Goal: Obtain resource: Obtain resource

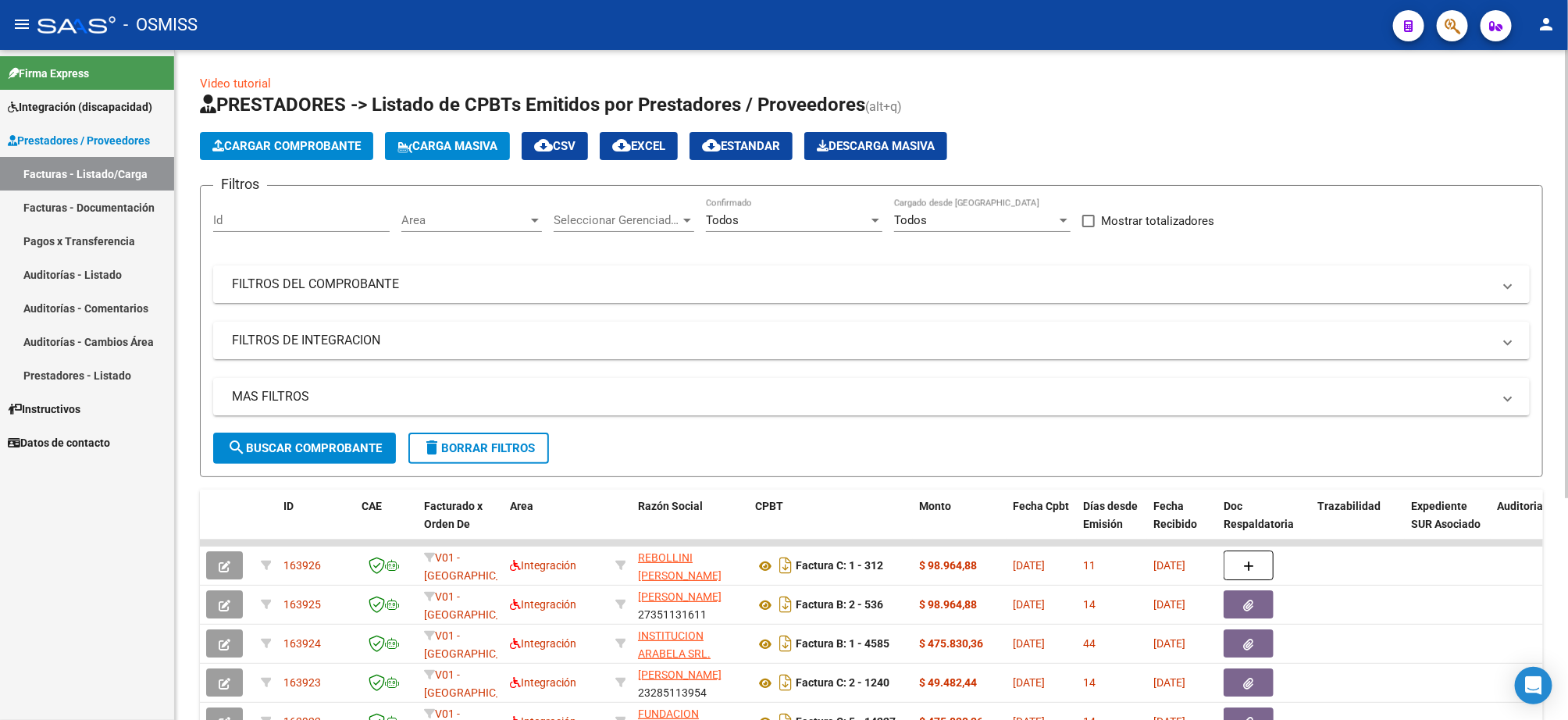
click at [340, 340] on mat-panel-title "FILTROS DE INTEGRACION" at bounding box center [862, 340] width 1260 height 17
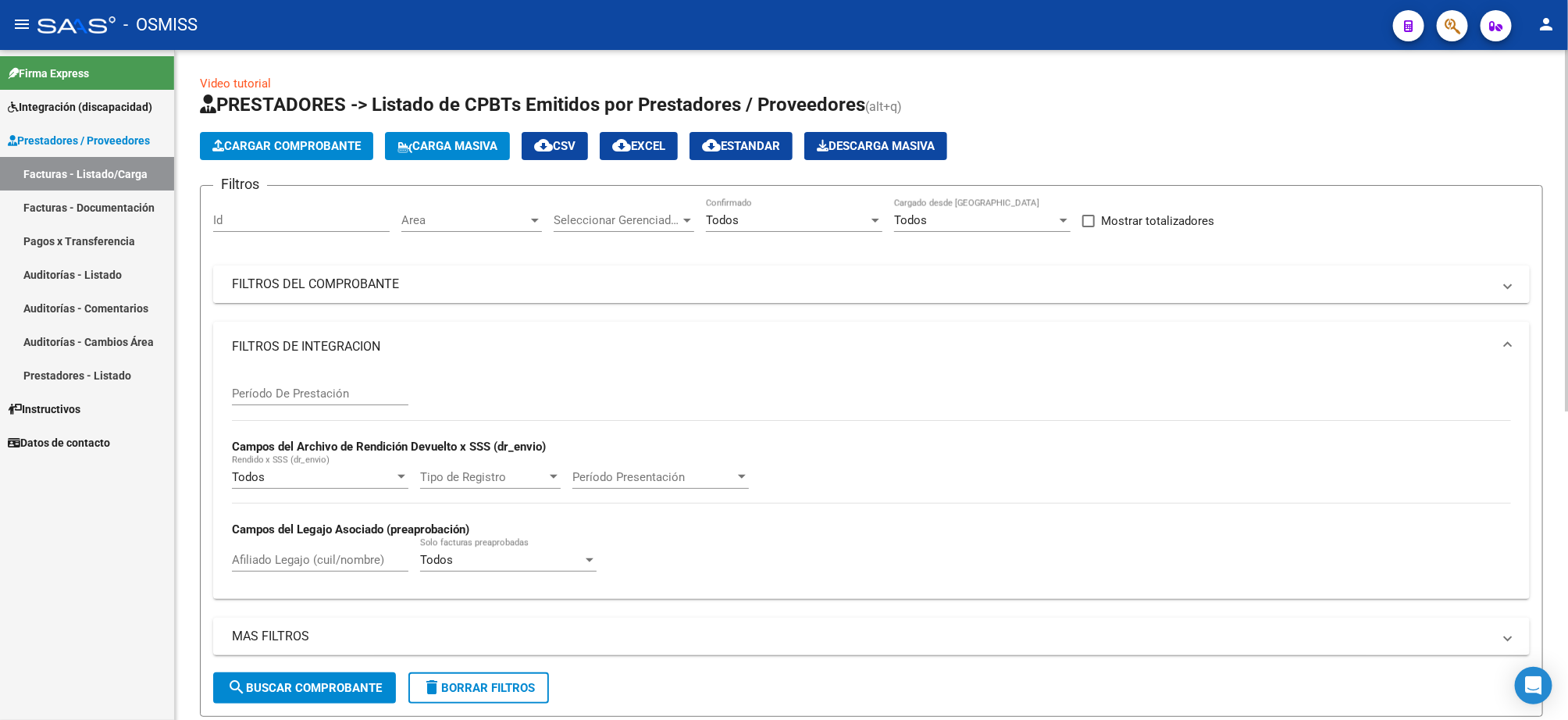
click at [347, 279] on mat-panel-title "FILTROS DEL COMPROBANTE" at bounding box center [862, 284] width 1260 height 17
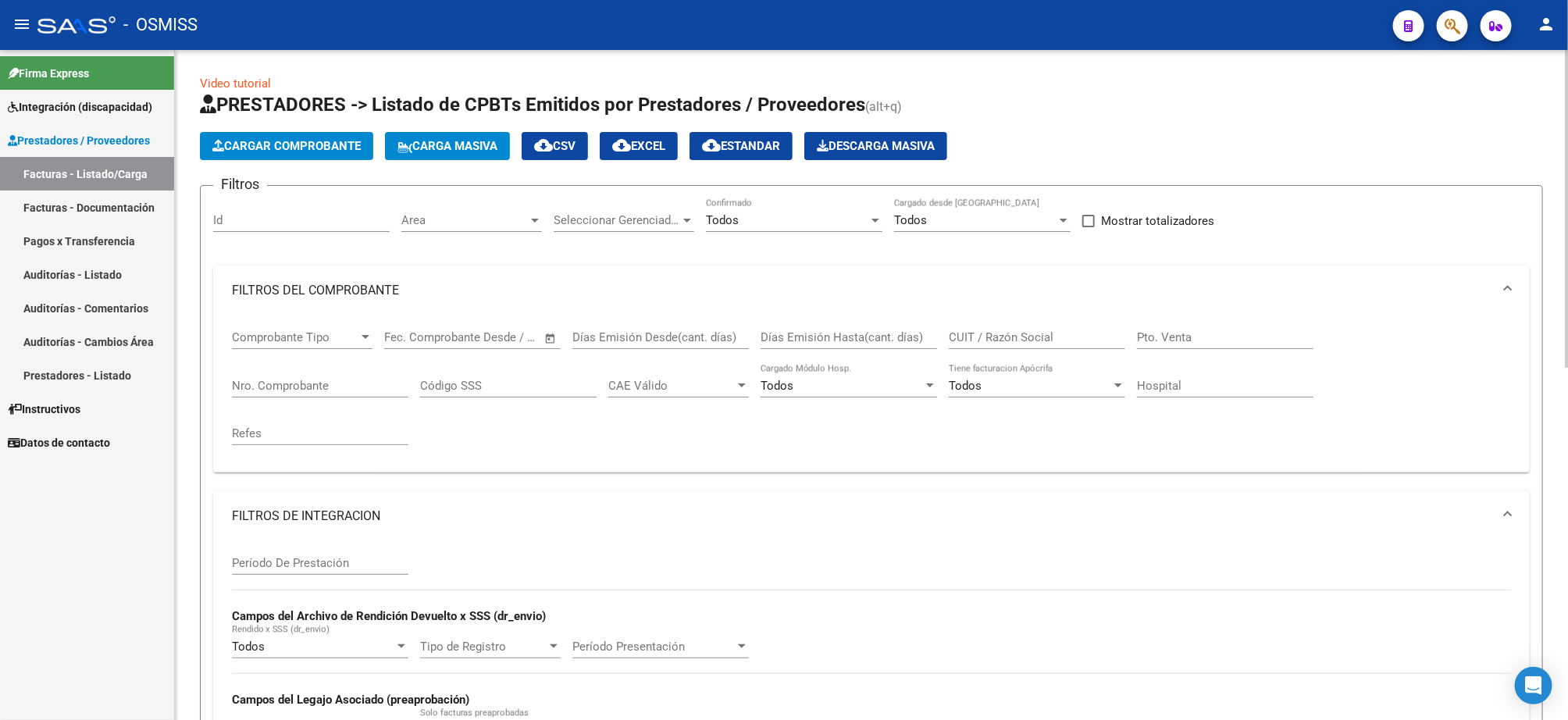
click at [1220, 338] on input "Pto. Venta" at bounding box center [1225, 337] width 177 height 14
type input "1"
click at [331, 388] on input "Nro. Comprobante" at bounding box center [321, 385] width 177 height 14
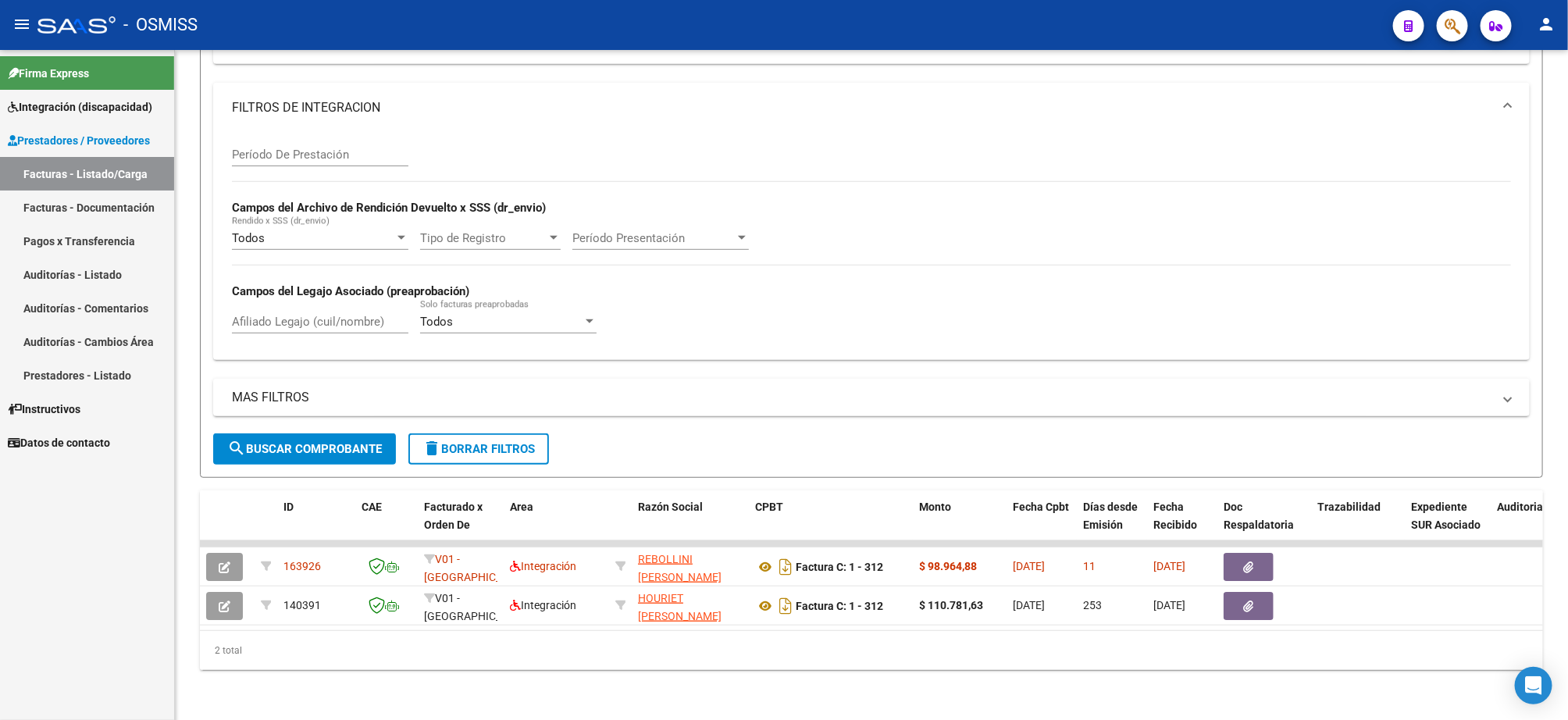
type input "312"
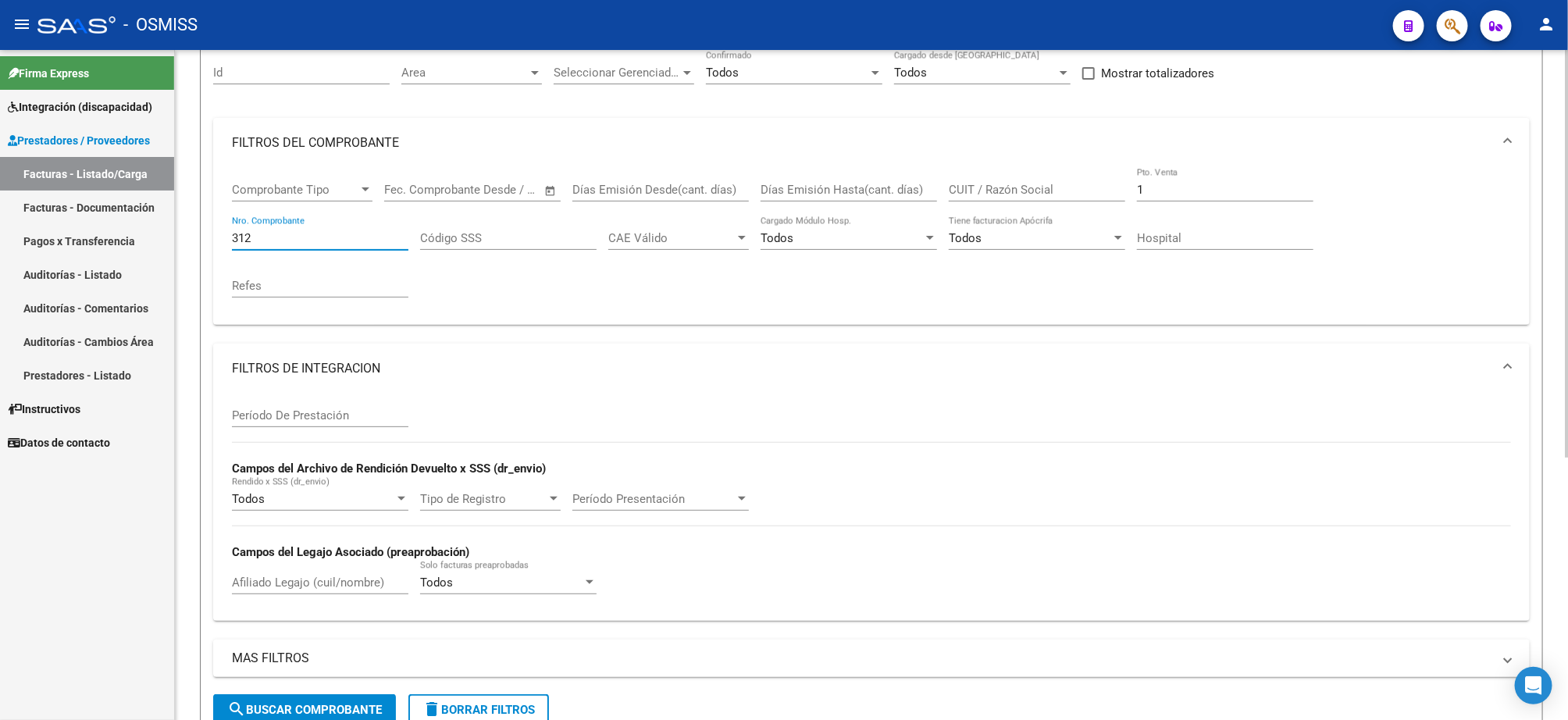
scroll to position [79, 0]
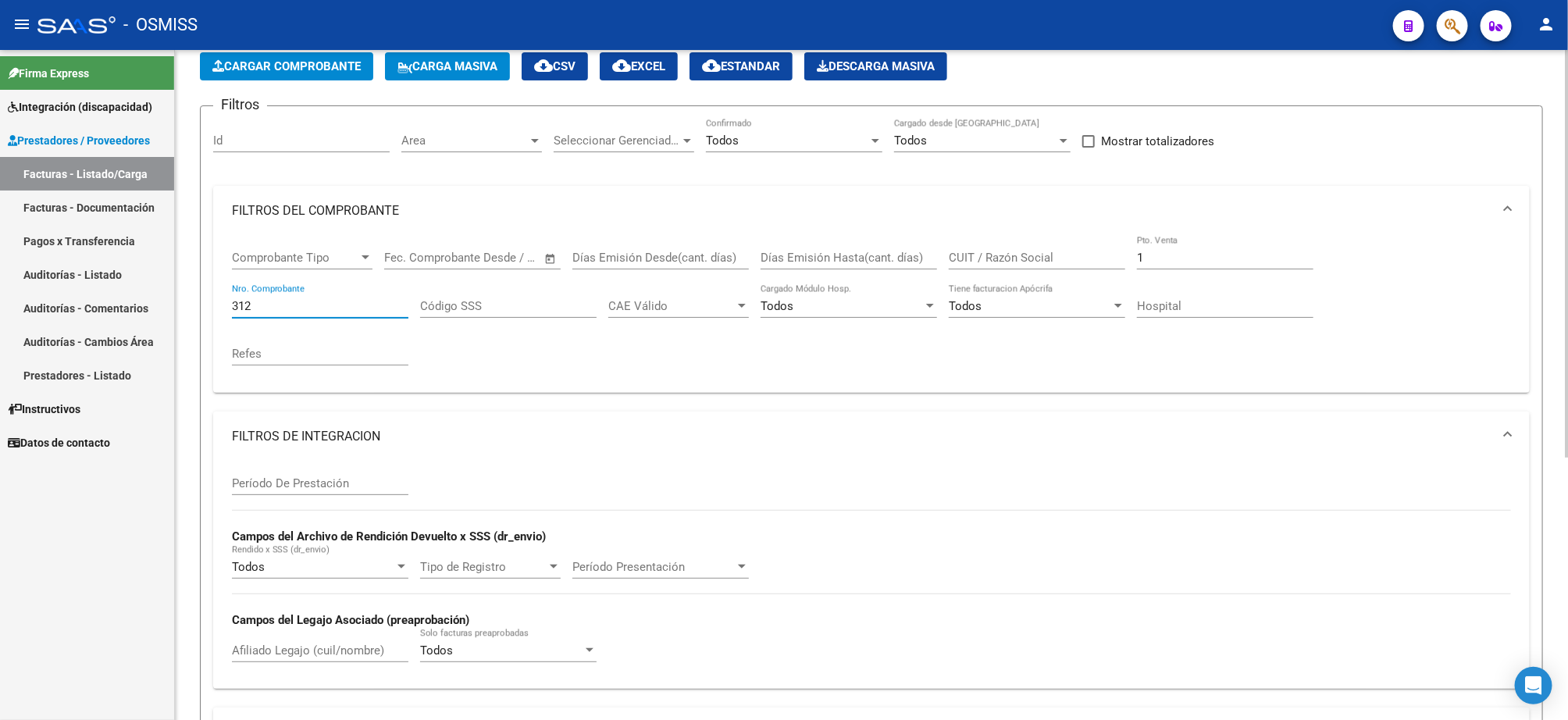
click at [1141, 258] on input "1" at bounding box center [1225, 257] width 177 height 14
click at [1077, 263] on input "CUIT / Razón Social" at bounding box center [1037, 257] width 177 height 14
paste input "27385491323"
type input "27385491323"
click at [317, 313] on input "312" at bounding box center [321, 306] width 177 height 14
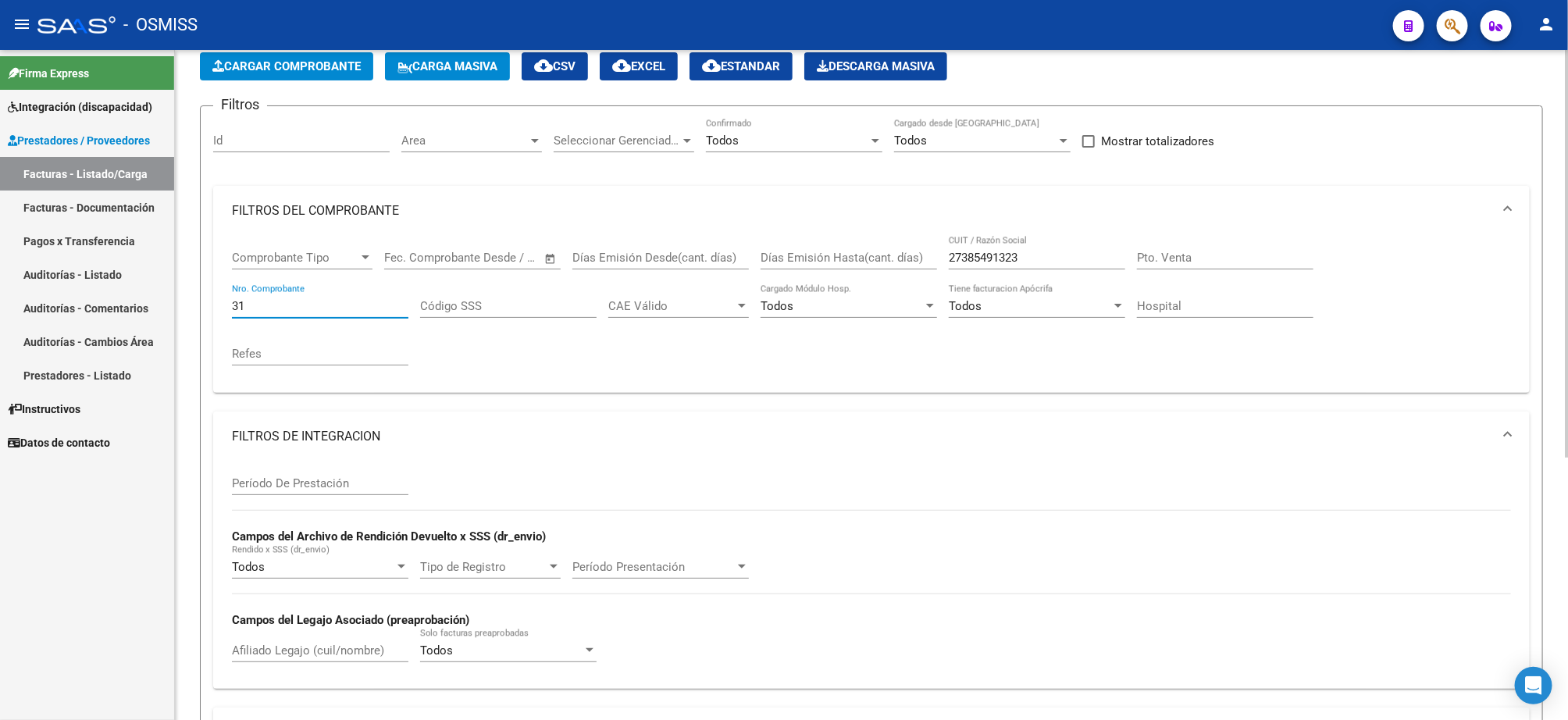
type input "3"
click at [263, 476] on div "Período De Prestación" at bounding box center [321, 478] width 177 height 34
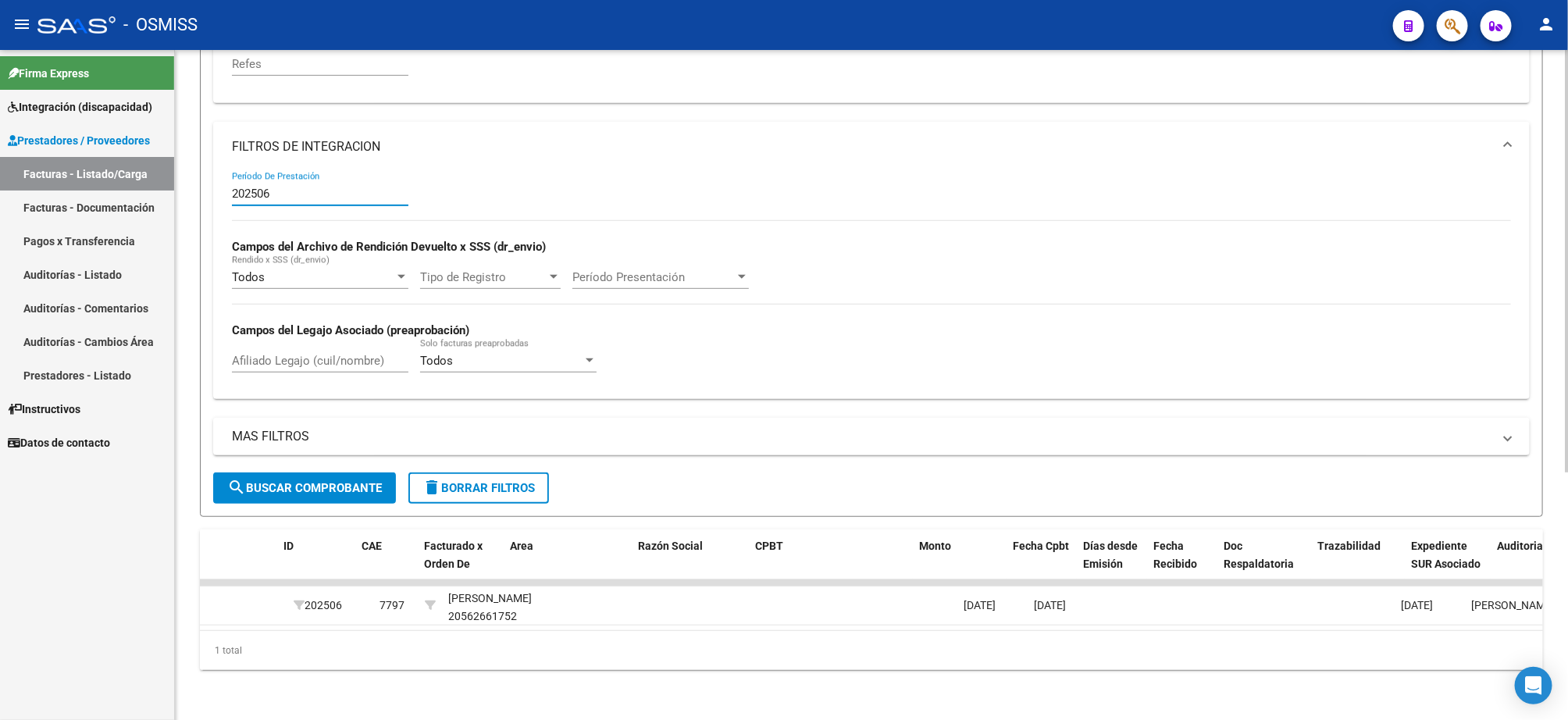
scroll to position [0, 0]
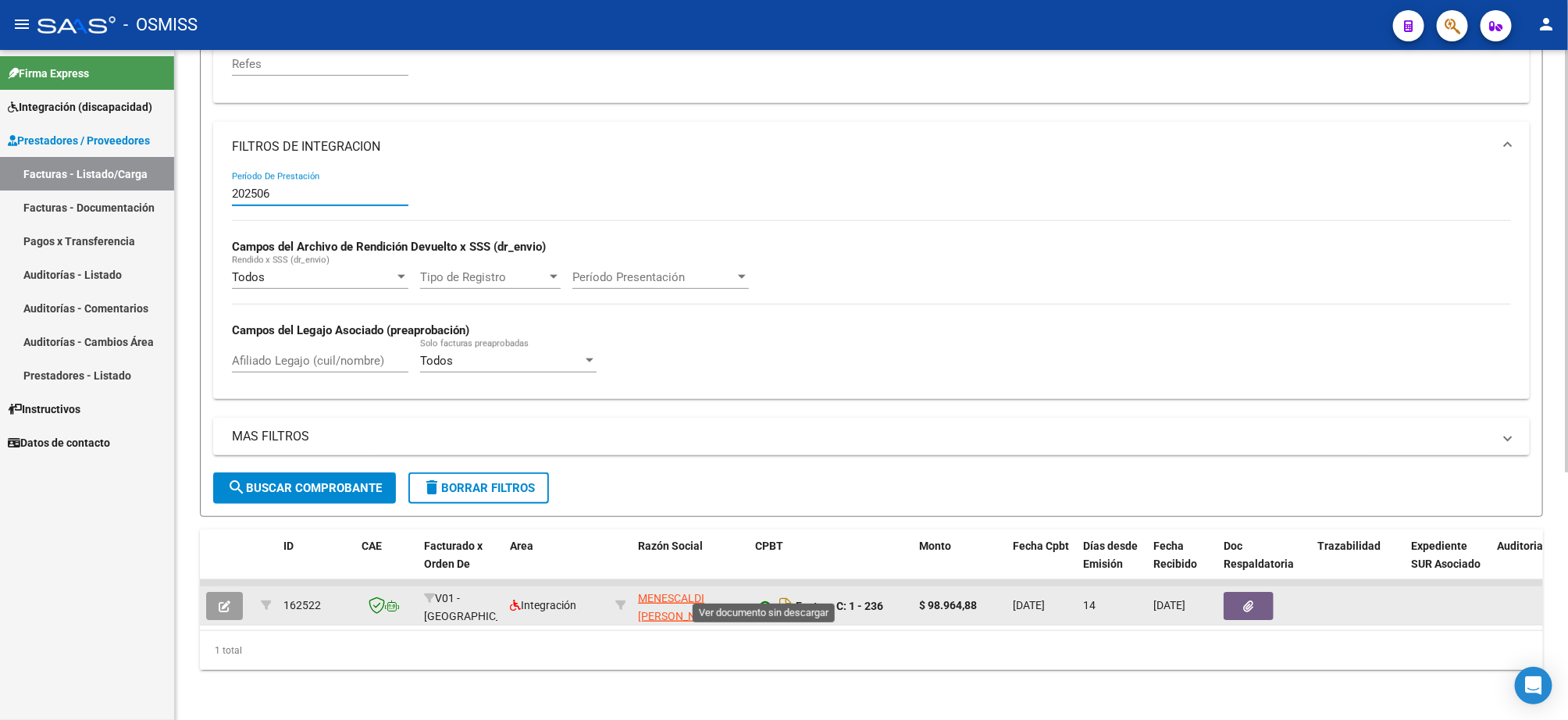
click at [760, 596] on icon at bounding box center [765, 605] width 20 height 19
click at [765, 596] on icon at bounding box center [765, 605] width 20 height 19
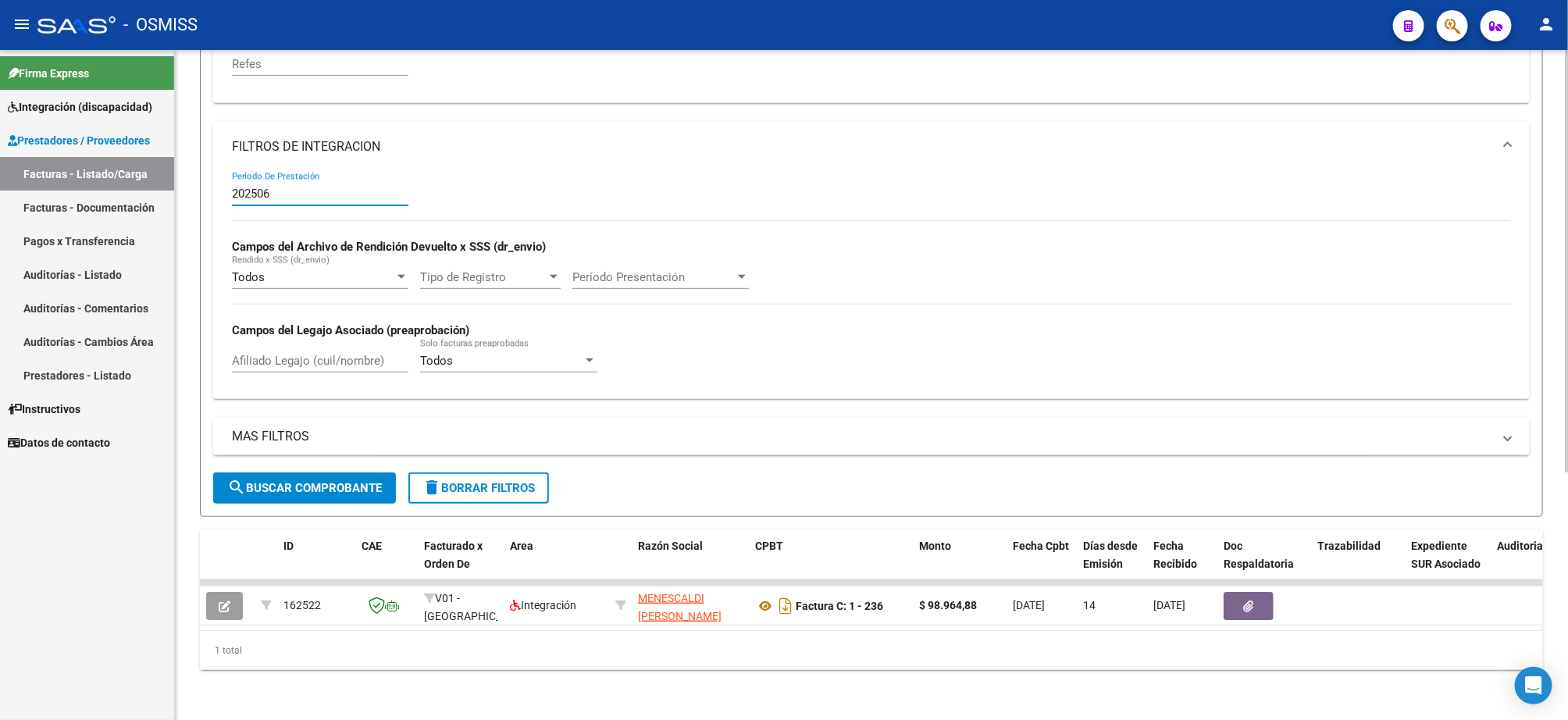
click at [295, 187] on input "202506" at bounding box center [321, 193] width 177 height 14
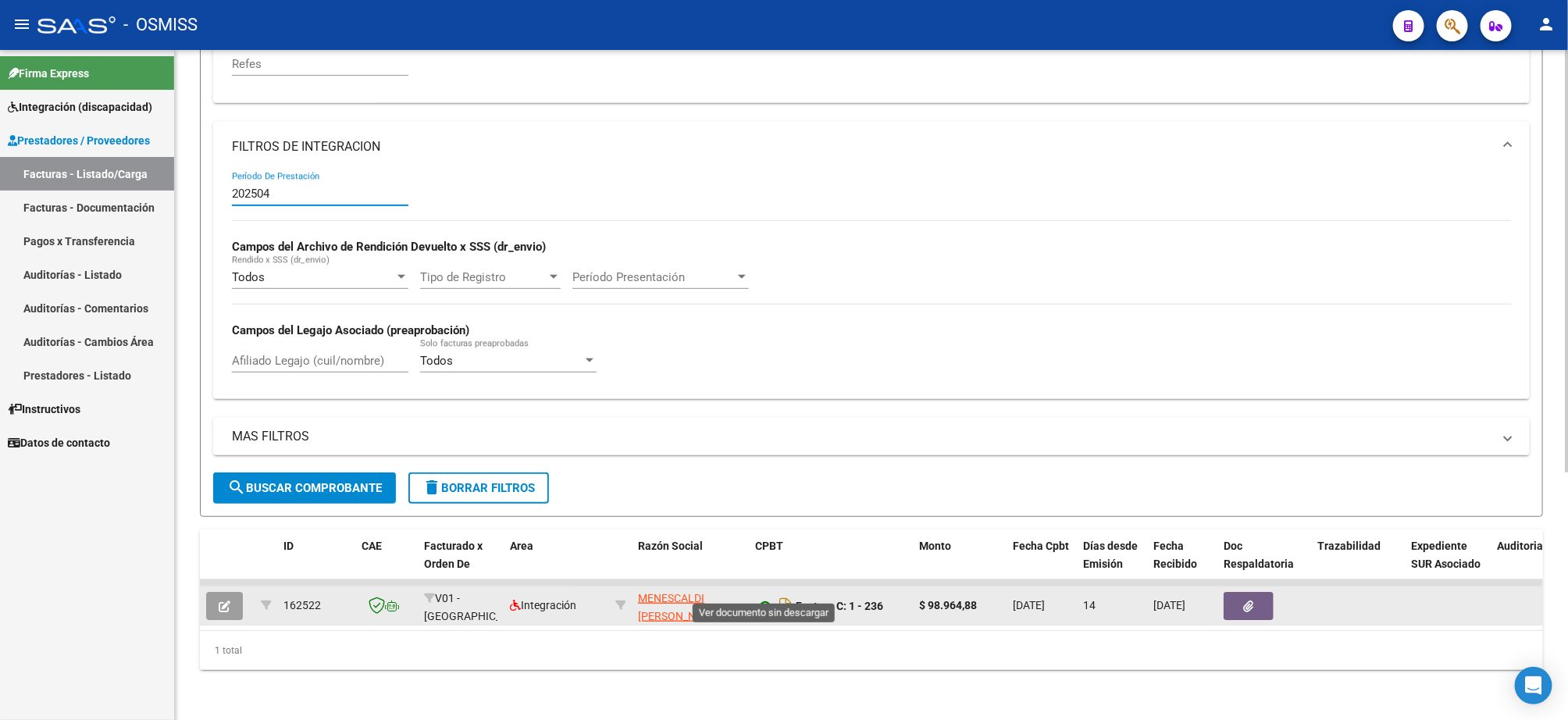
click at [765, 596] on icon at bounding box center [765, 605] width 20 height 19
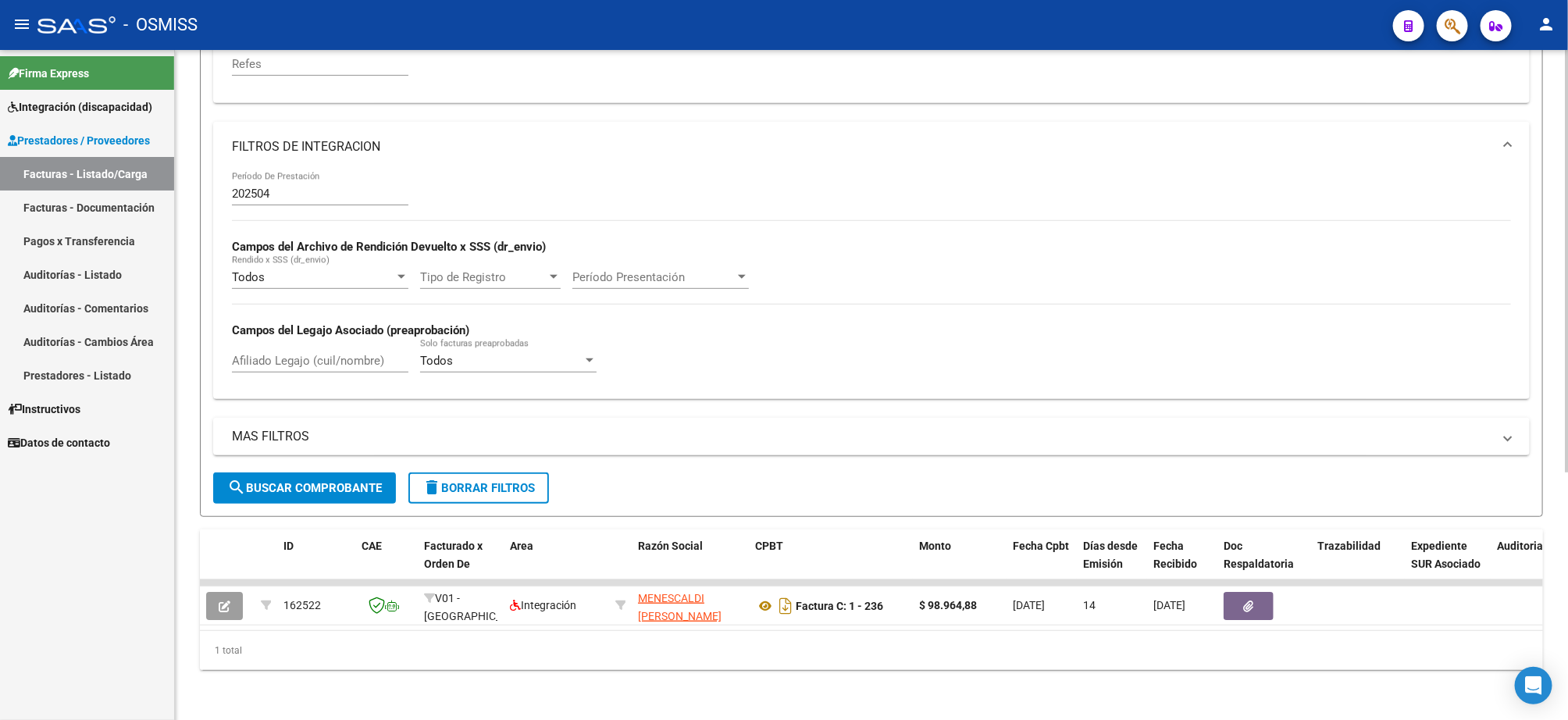
click at [293, 187] on input "202504" at bounding box center [321, 193] width 177 height 14
type input "202506"
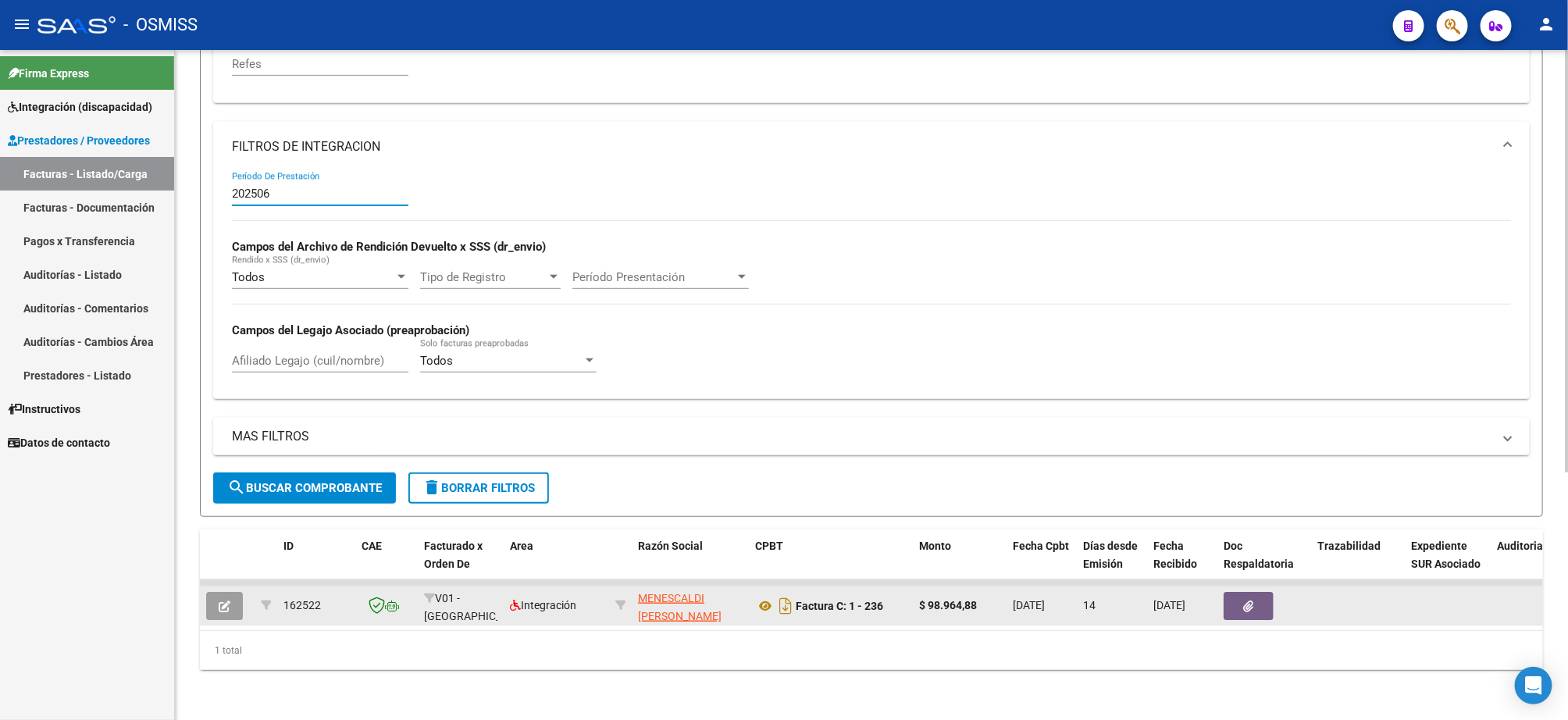
click at [225, 601] on icon "button" at bounding box center [224, 606] width 11 height 11
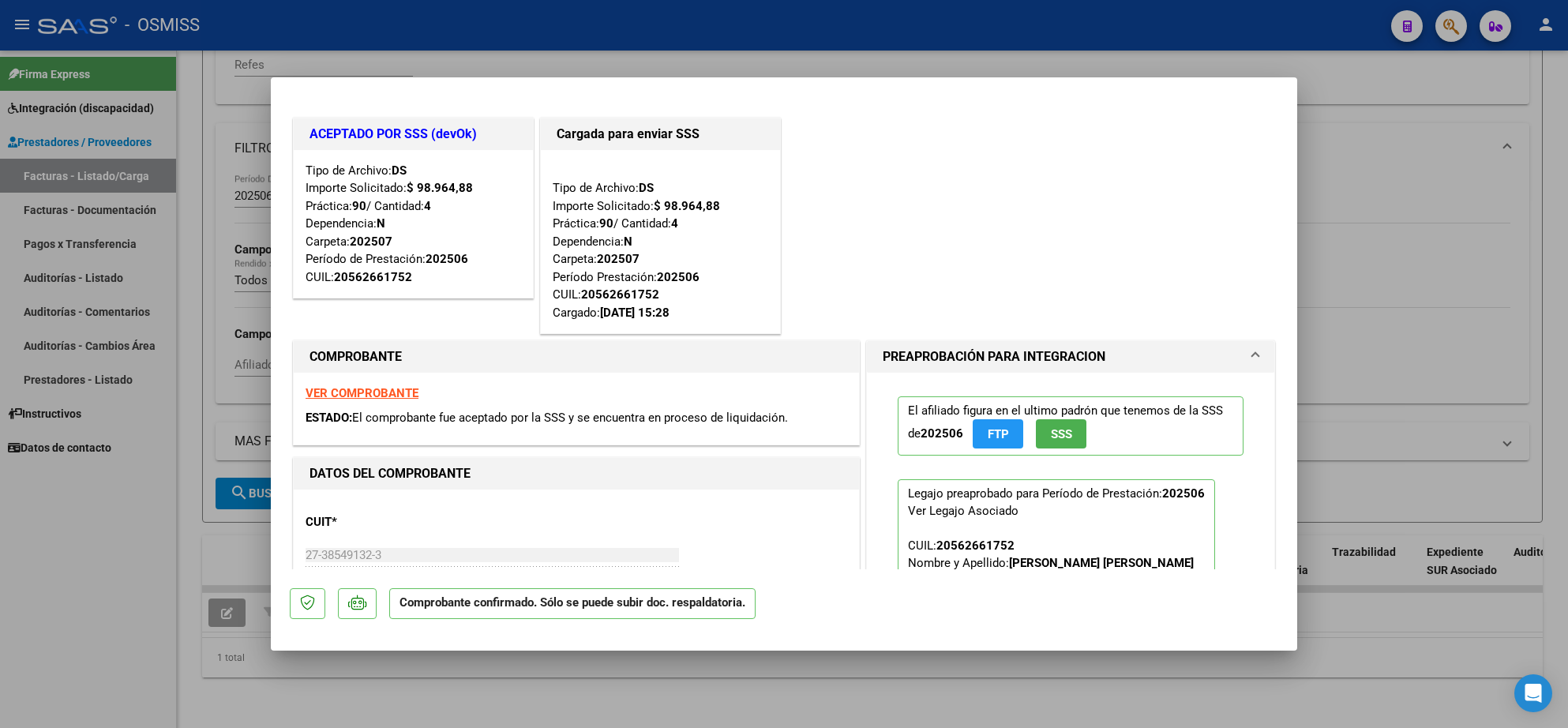
click at [100, 562] on div at bounding box center [784, 364] width 1568 height 728
type input "$ 0,00"
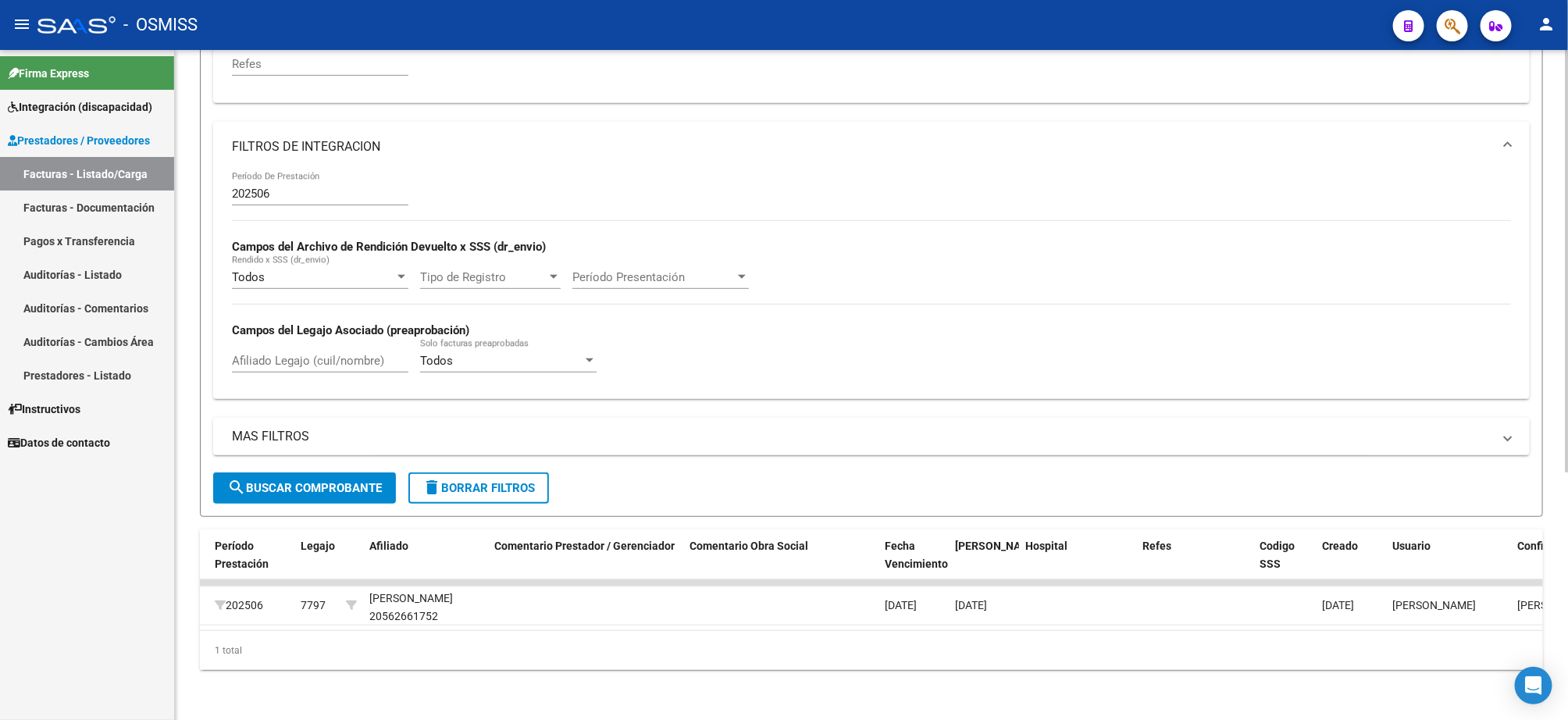
scroll to position [0, 2226]
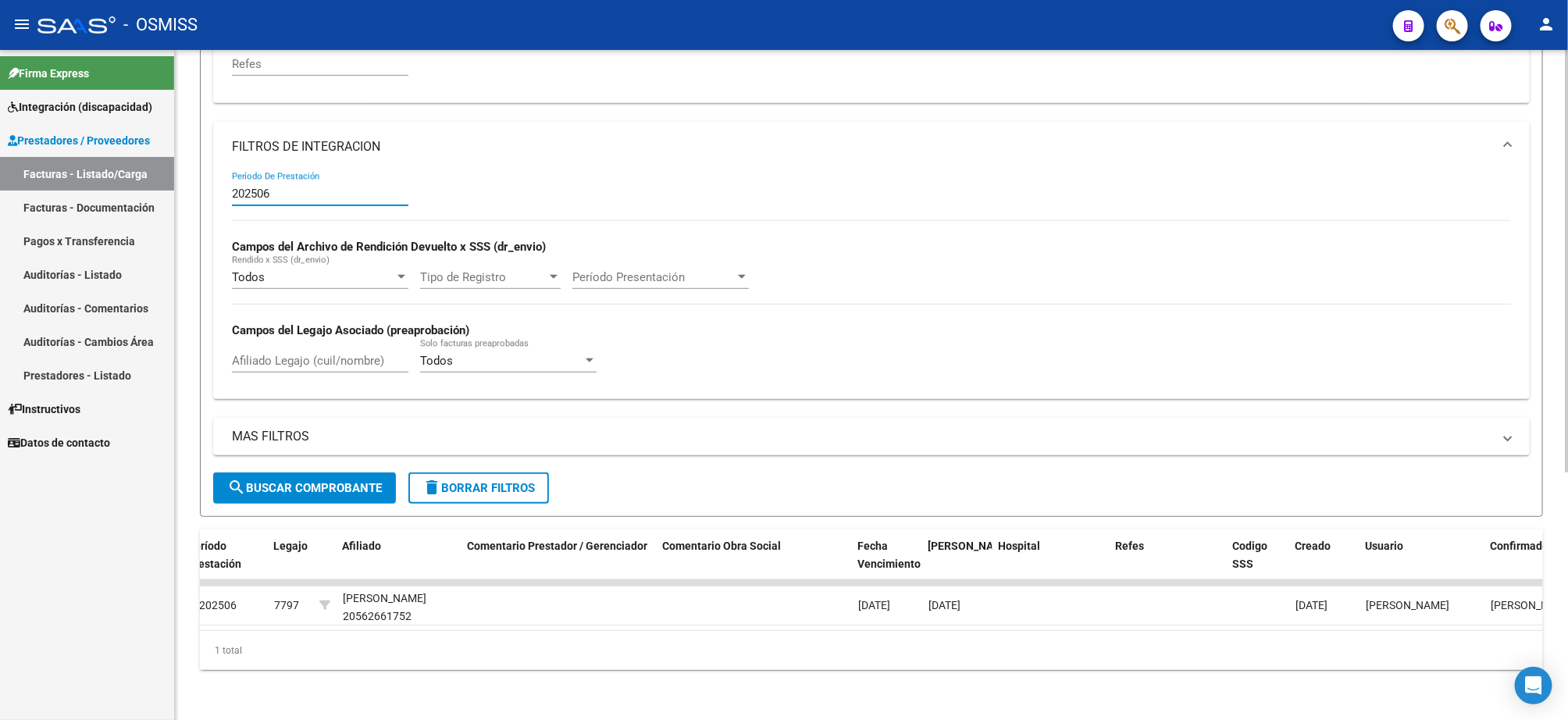
drag, startPoint x: 277, startPoint y: 174, endPoint x: 222, endPoint y: 171, distance: 55.1
click at [222, 172] on div "202506 Período De Prestación Campos del Archivo de Rendición Devuelto x SSS (dr…" at bounding box center [872, 286] width 1317 height 227
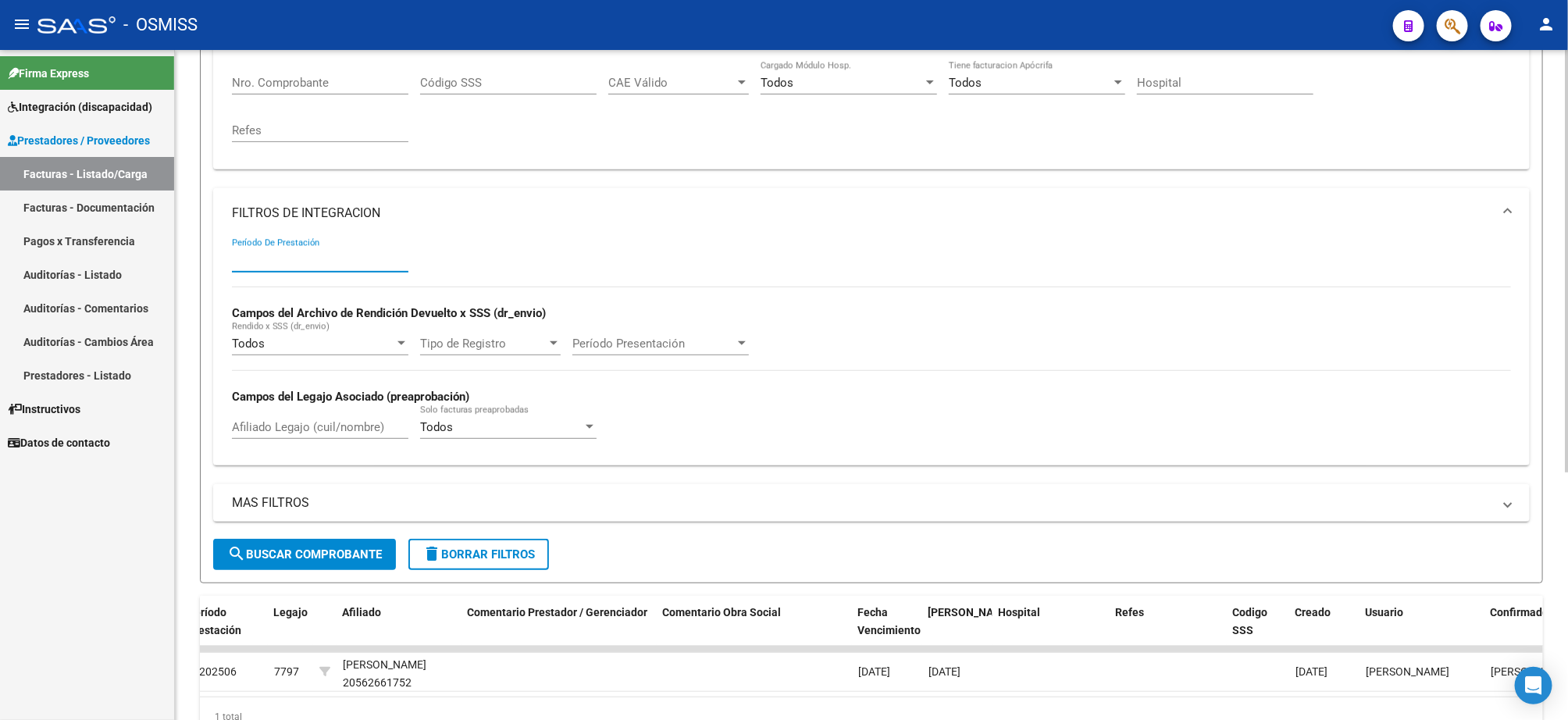
scroll to position [40, 0]
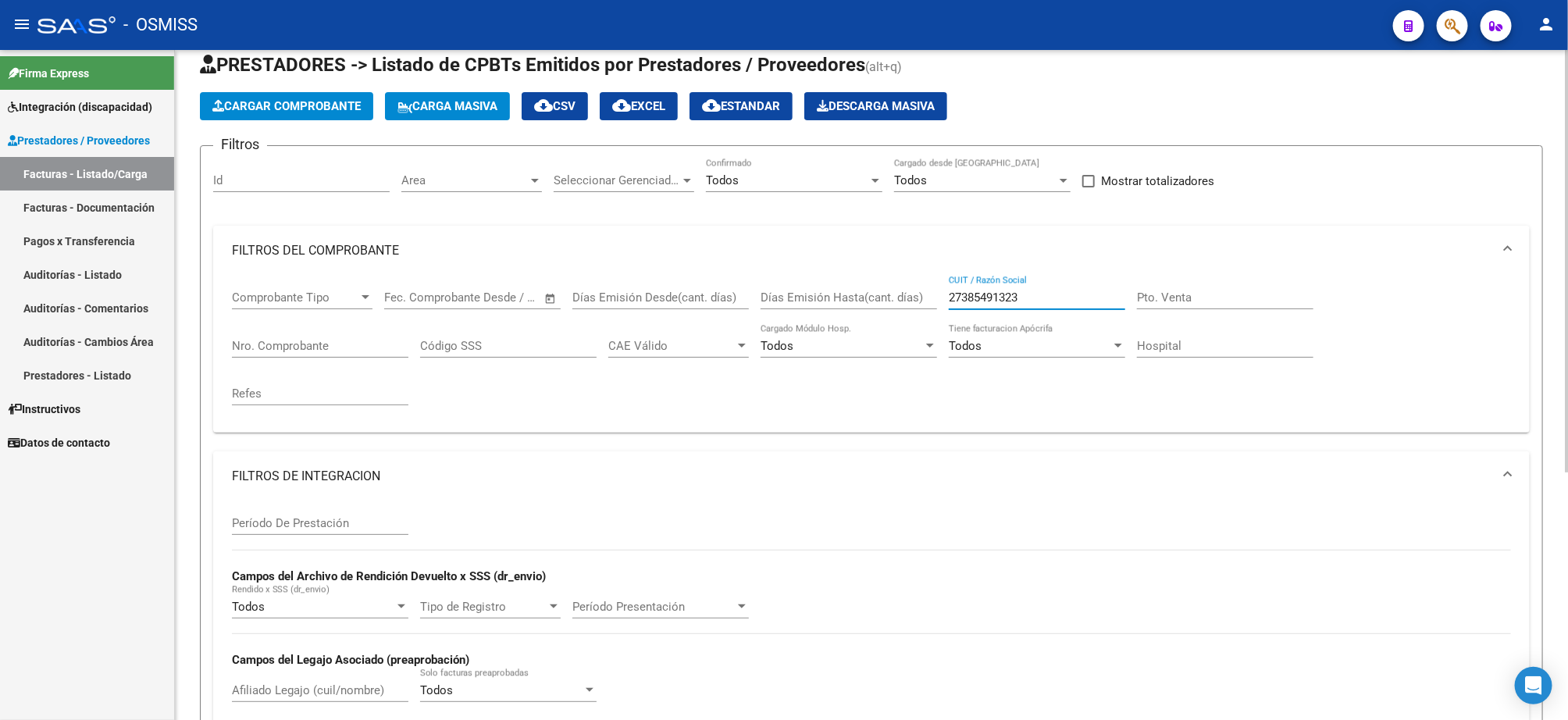
drag, startPoint x: 1052, startPoint y: 295, endPoint x: 917, endPoint y: 291, distance: 135.1
click at [919, 294] on div "Comprobante Tipo Comprobante Tipo Start date – End date Fec. Comprobante Desde …" at bounding box center [872, 348] width 1279 height 145
paste input "30711517231"
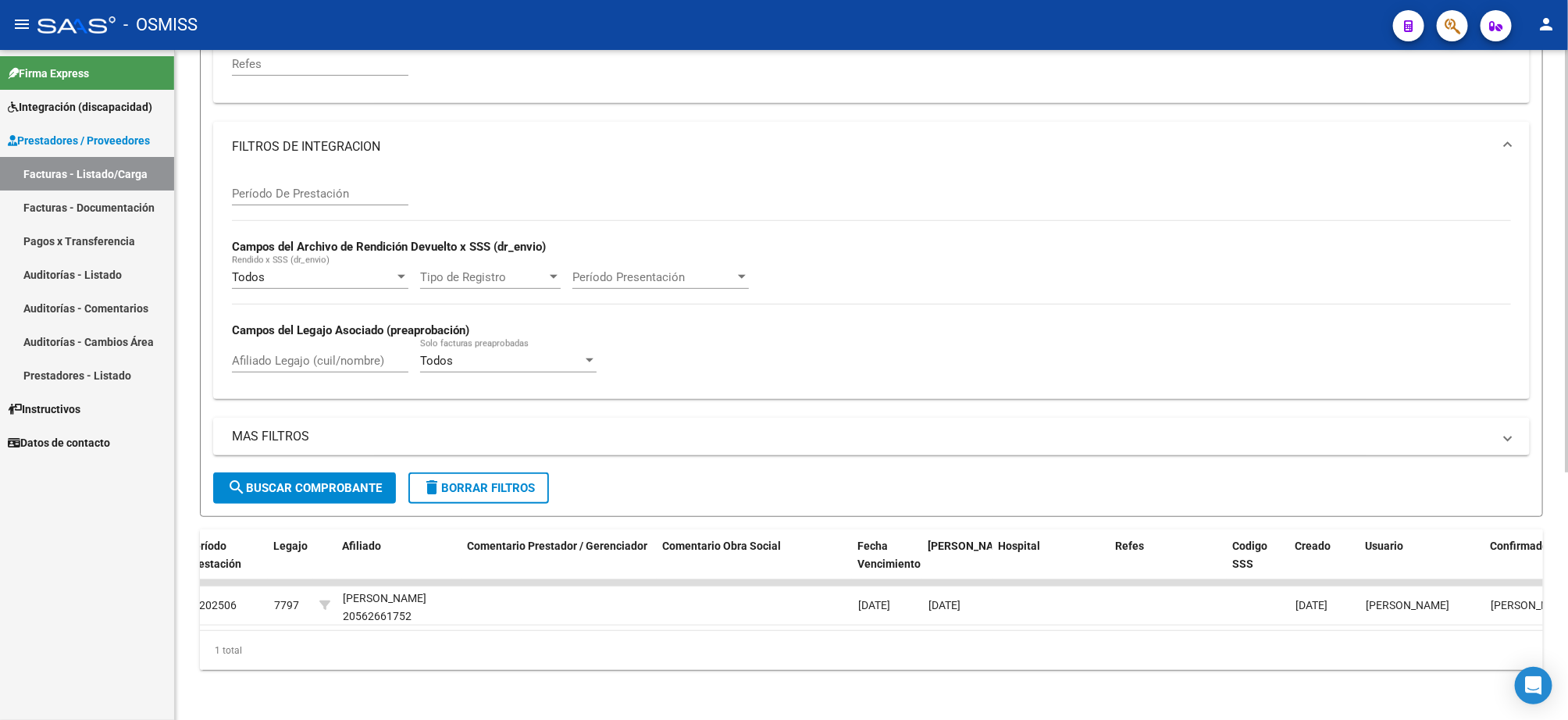
type input "30711517231"
click at [323, 187] on input "Período De Prestación" at bounding box center [321, 193] width 177 height 14
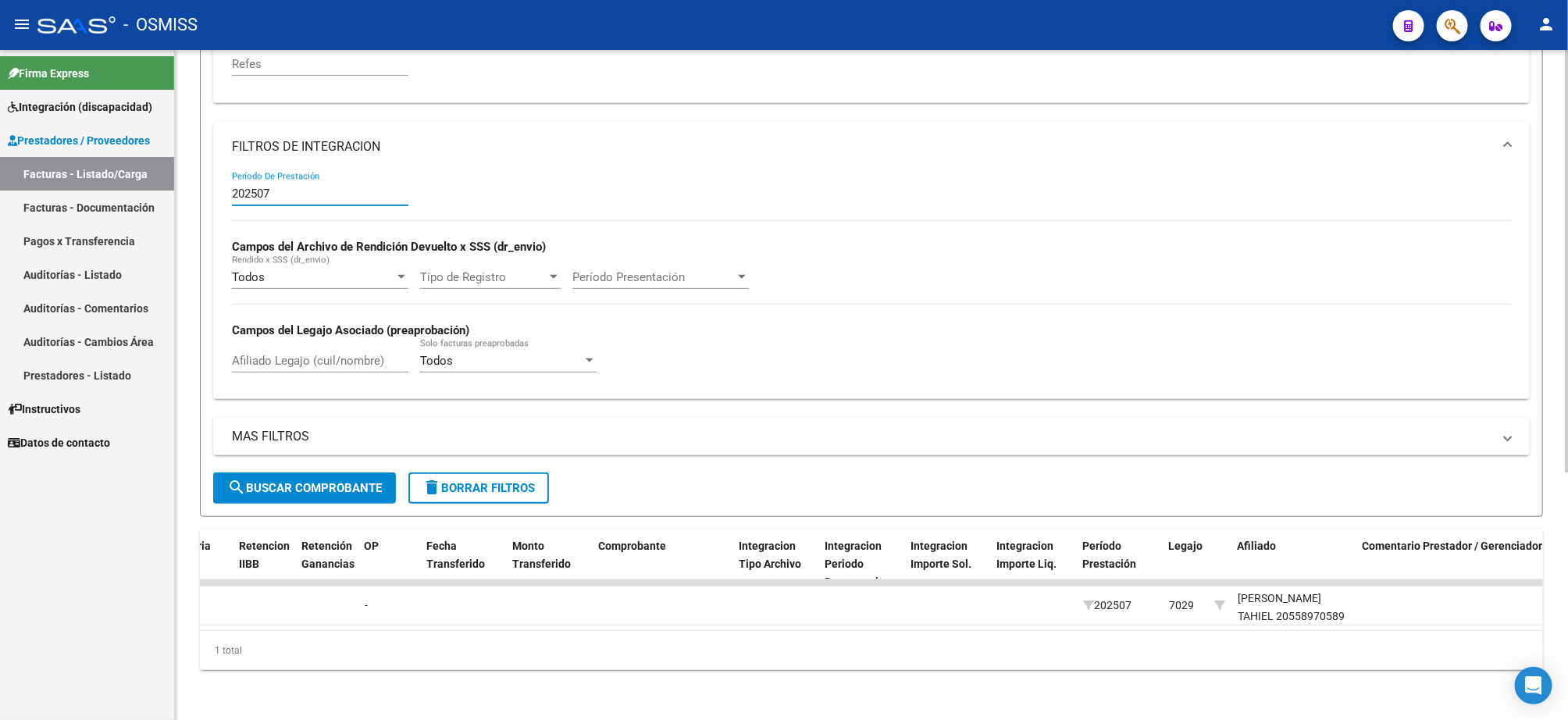
scroll to position [0, 1663]
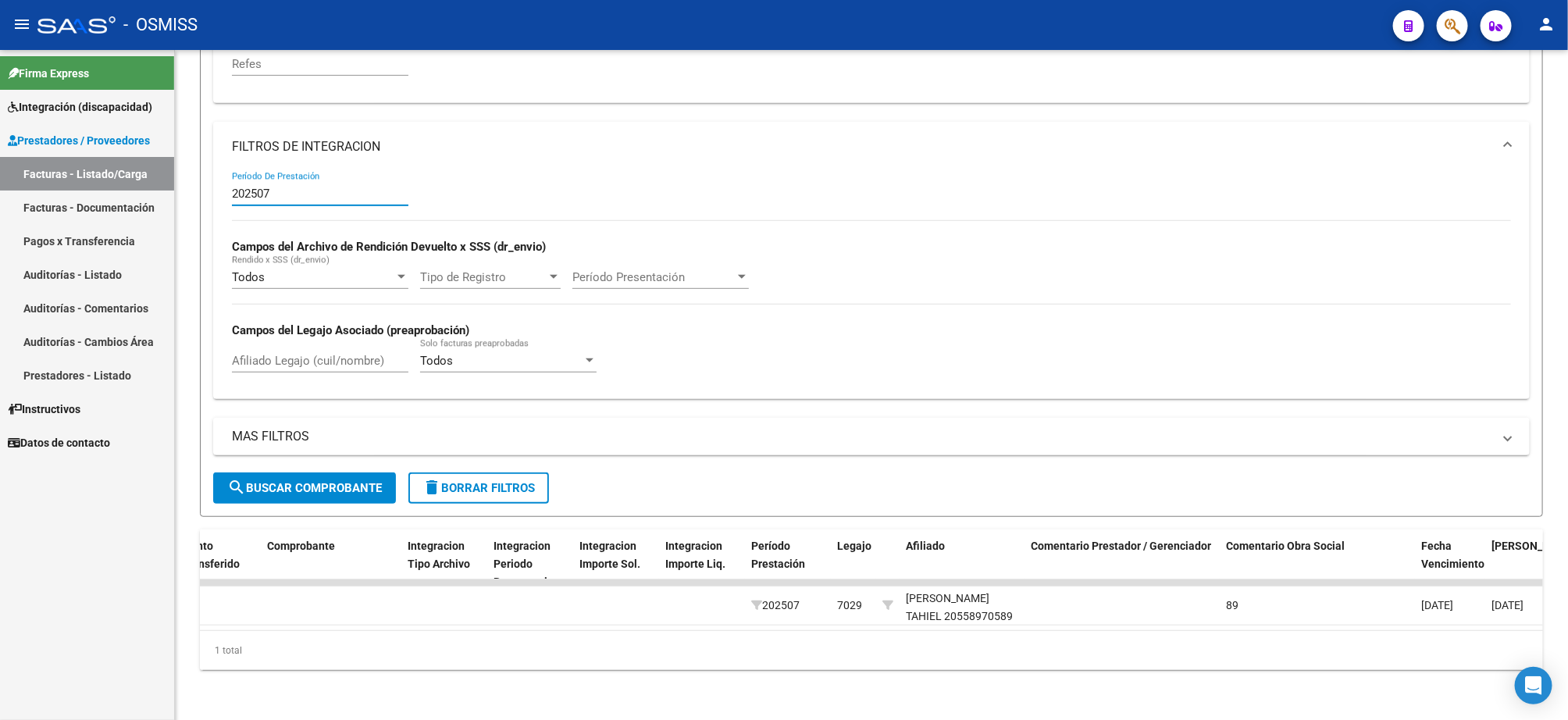
type input "202507"
